Goal: Find specific page/section: Find specific page/section

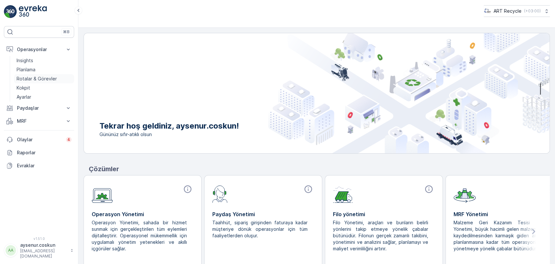
click at [46, 80] on p "Rotalar & Görevler" at bounding box center [37, 78] width 40 height 7
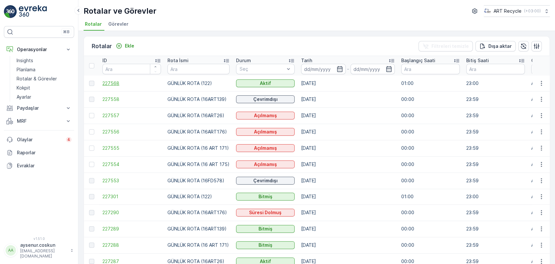
click at [115, 84] on span "227568" at bounding box center [131, 83] width 59 height 7
